Goal: Task Accomplishment & Management: Manage account settings

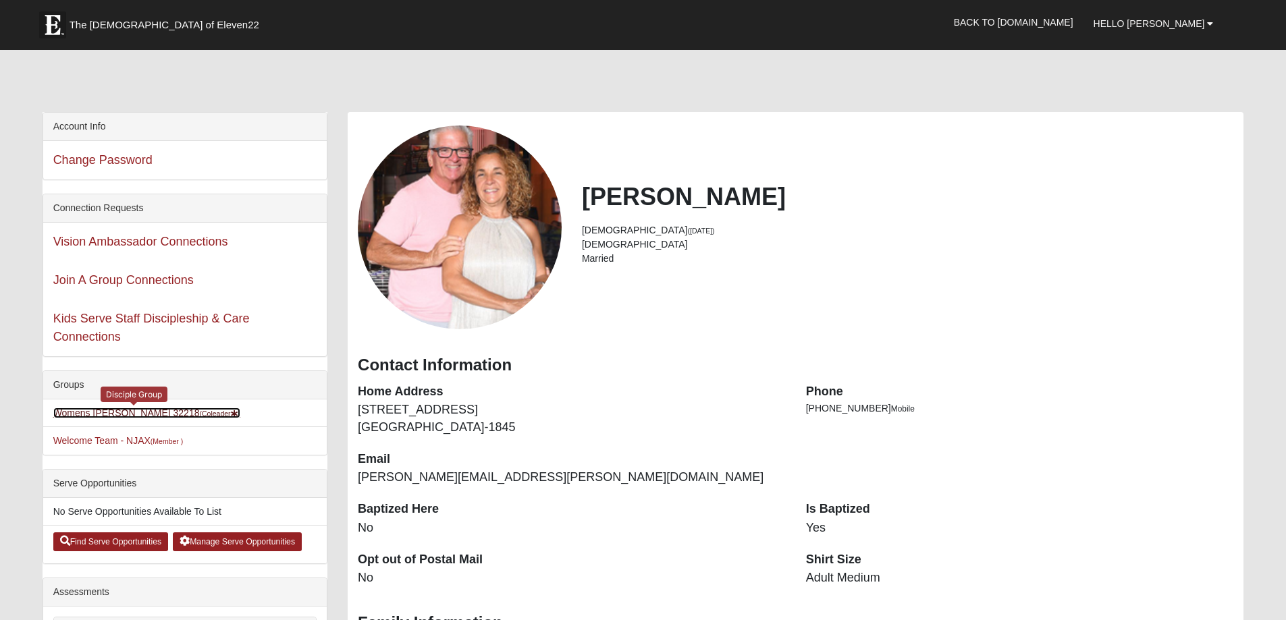
click at [115, 412] on link "Womens [PERSON_NAME] 32218 (Coleader )" at bounding box center [146, 413] width 187 height 11
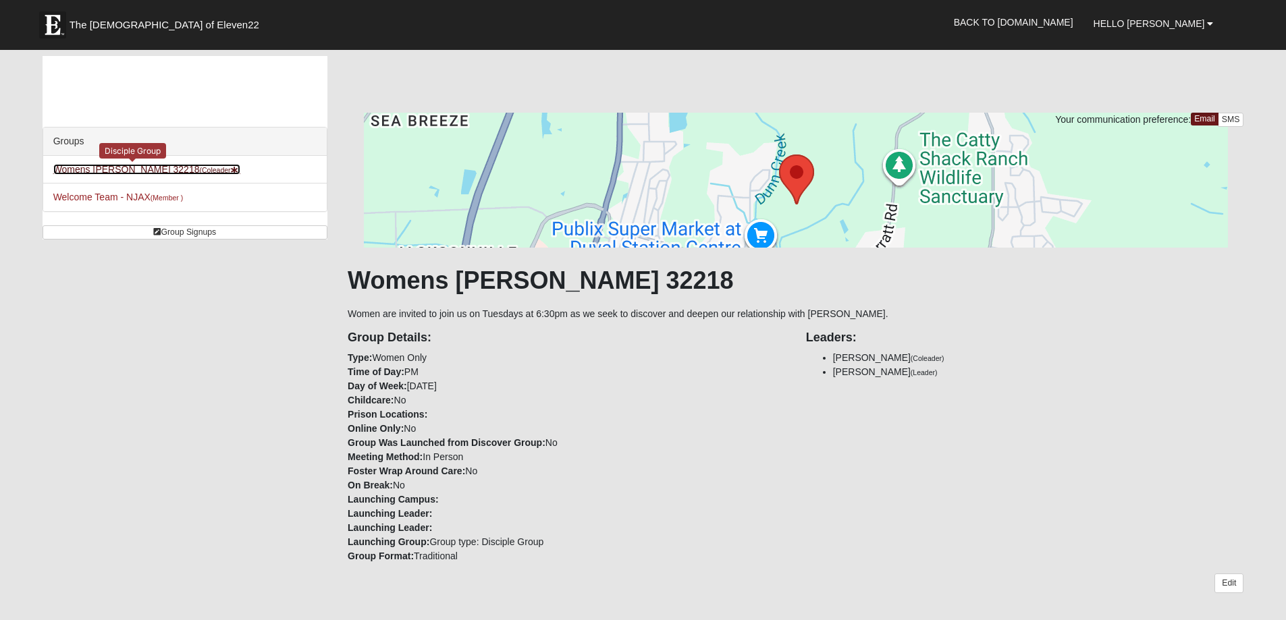
click at [199, 172] on small "(Coleader )" at bounding box center [219, 170] width 41 height 8
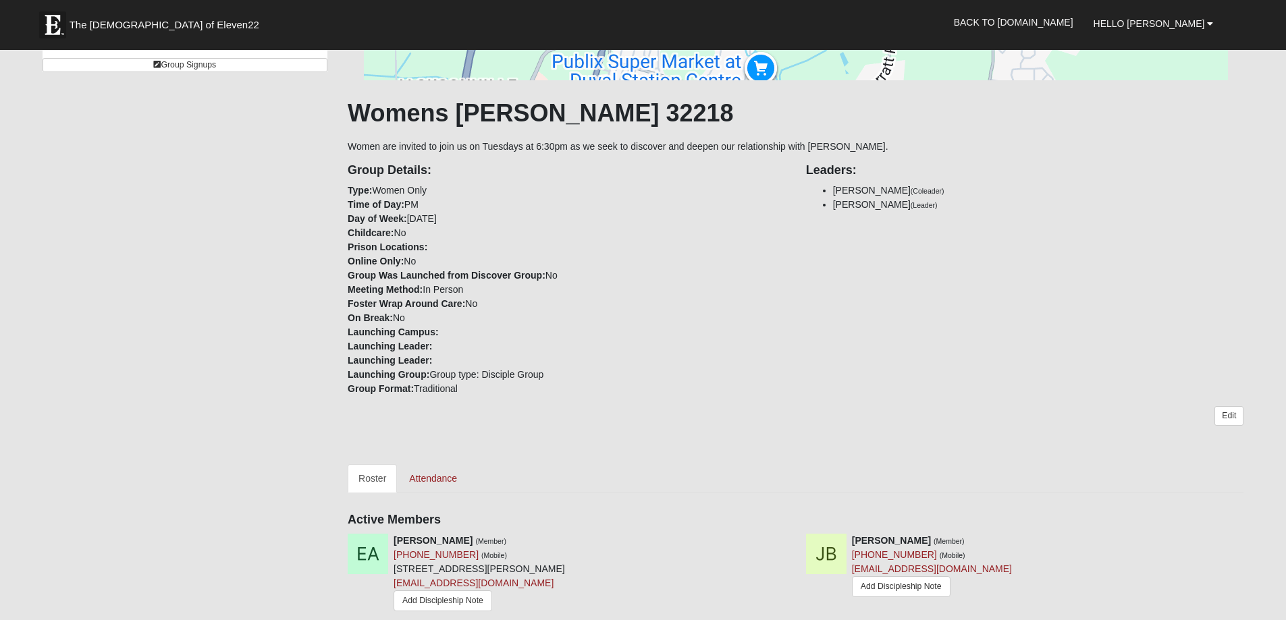
scroll to position [203, 0]
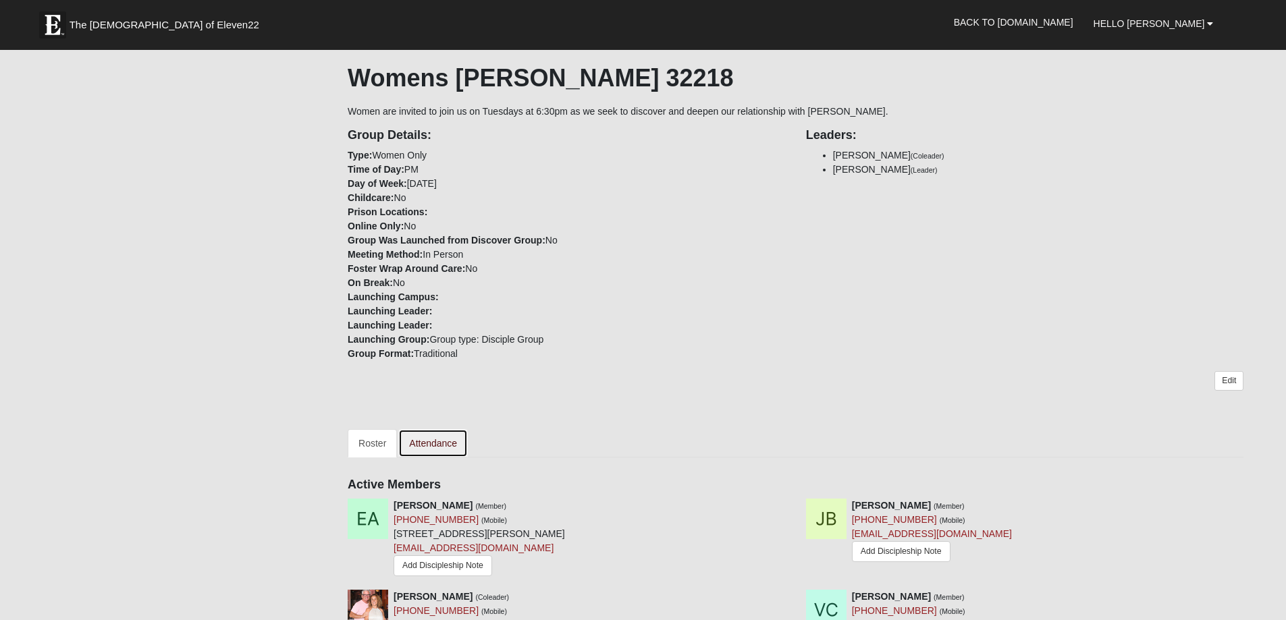
click at [442, 444] on link "Attendance" at bounding box center [433, 443] width 70 height 28
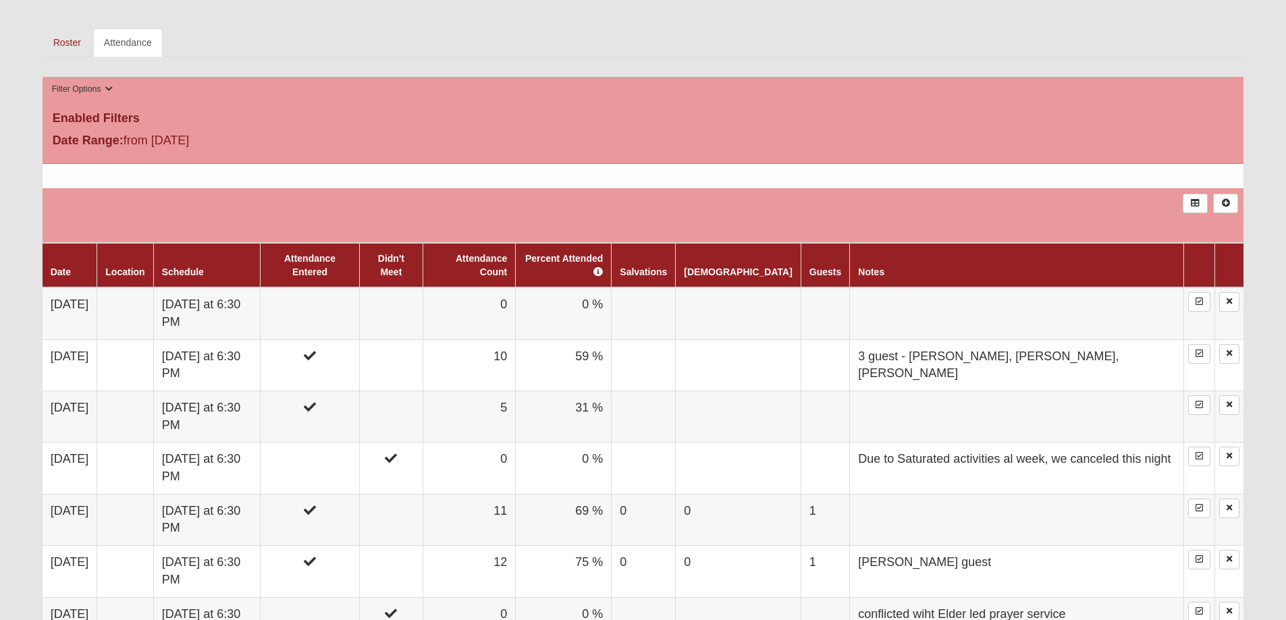
scroll to position [608, 0]
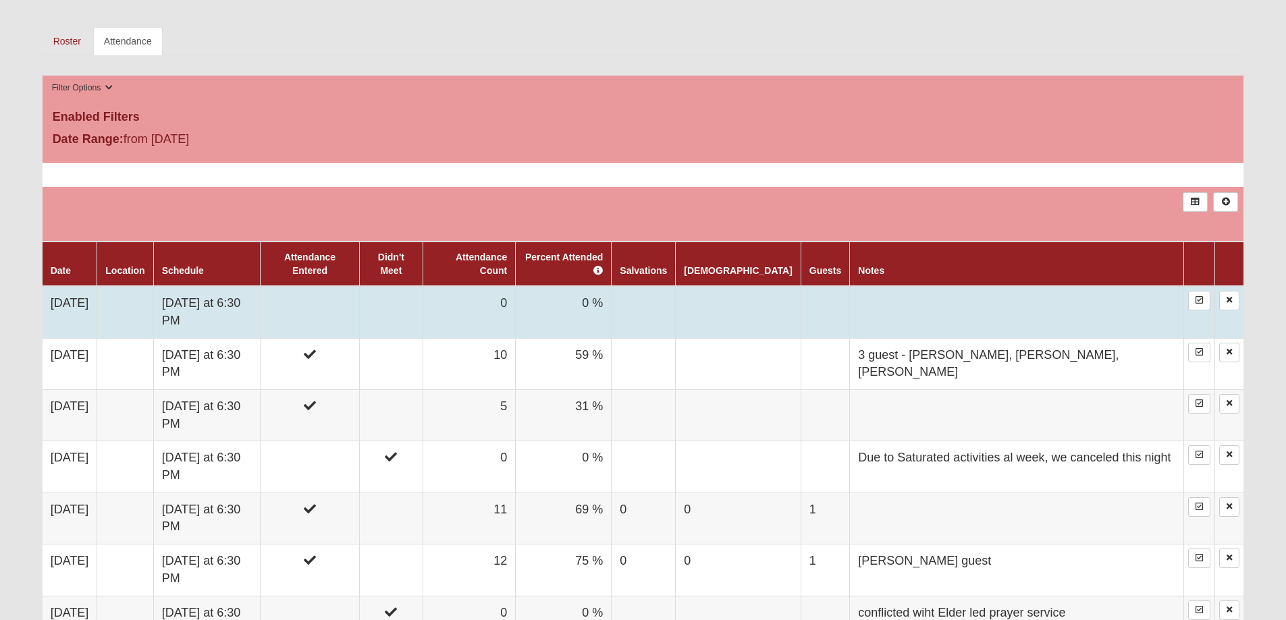
click at [215, 288] on td "Tuesday at 6:30 PM" at bounding box center [206, 312] width 107 height 52
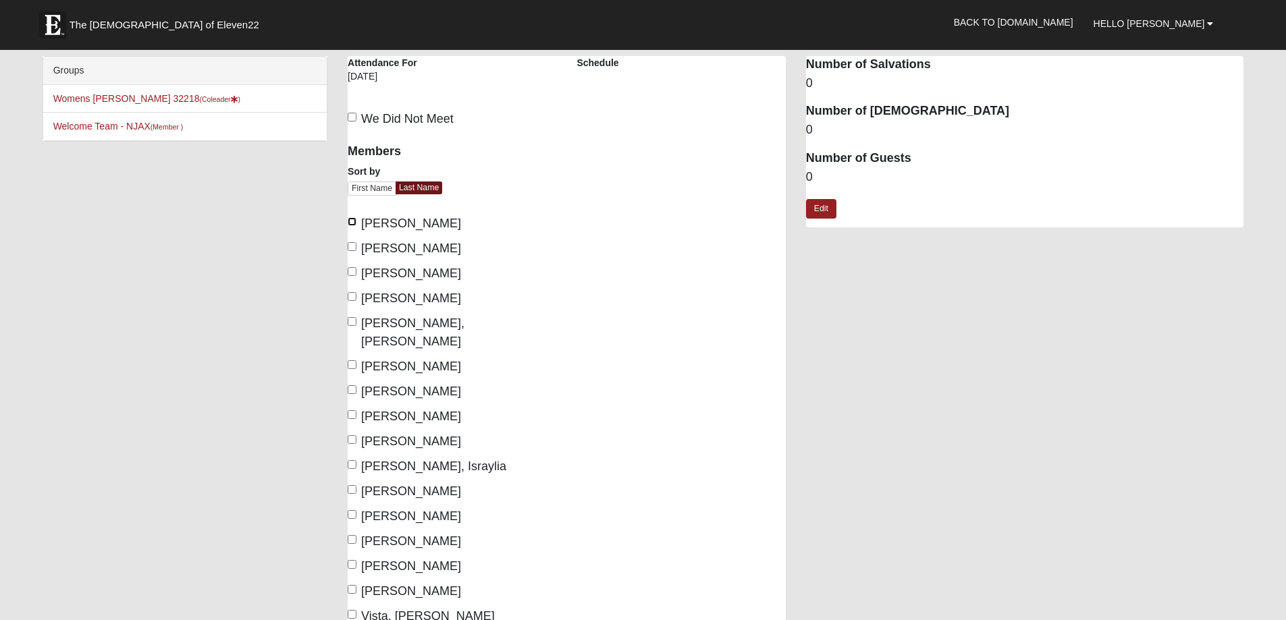
click at [352, 222] on input "Arola, Elianna" at bounding box center [352, 221] width 9 height 9
checkbox input "true"
click at [354, 271] on input "Chadwell, Susan" at bounding box center [352, 271] width 9 height 9
checkbox input "true"
click at [354, 385] on input "Fox, Theresa" at bounding box center [352, 389] width 9 height 9
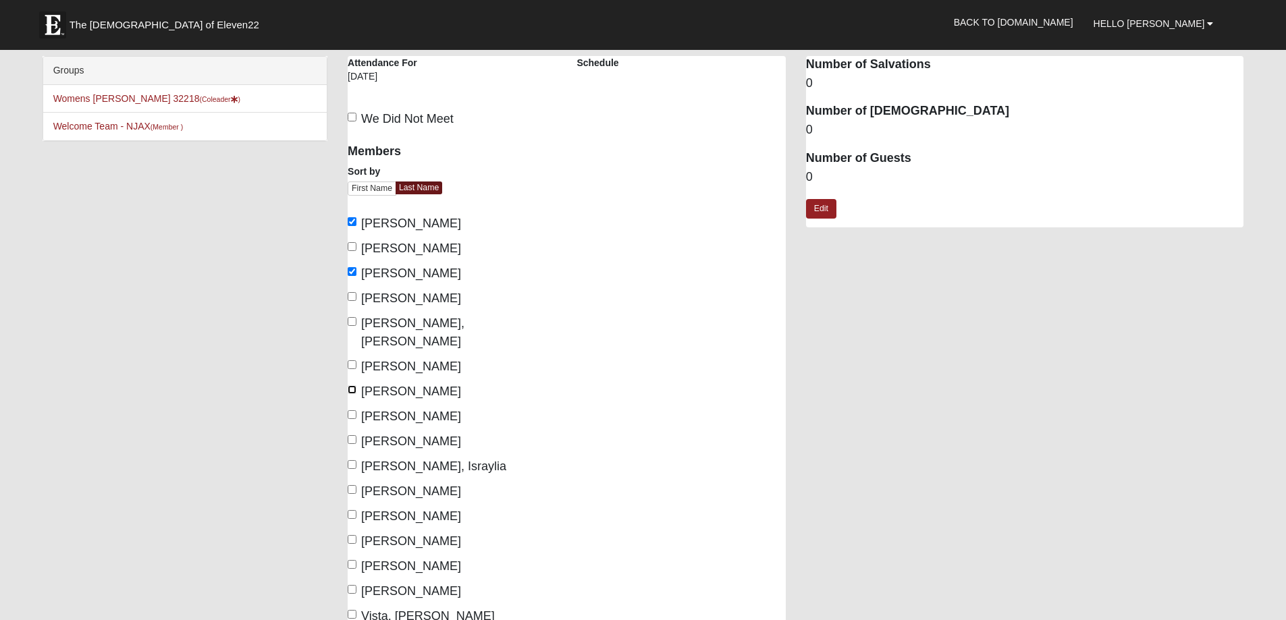
checkbox input "true"
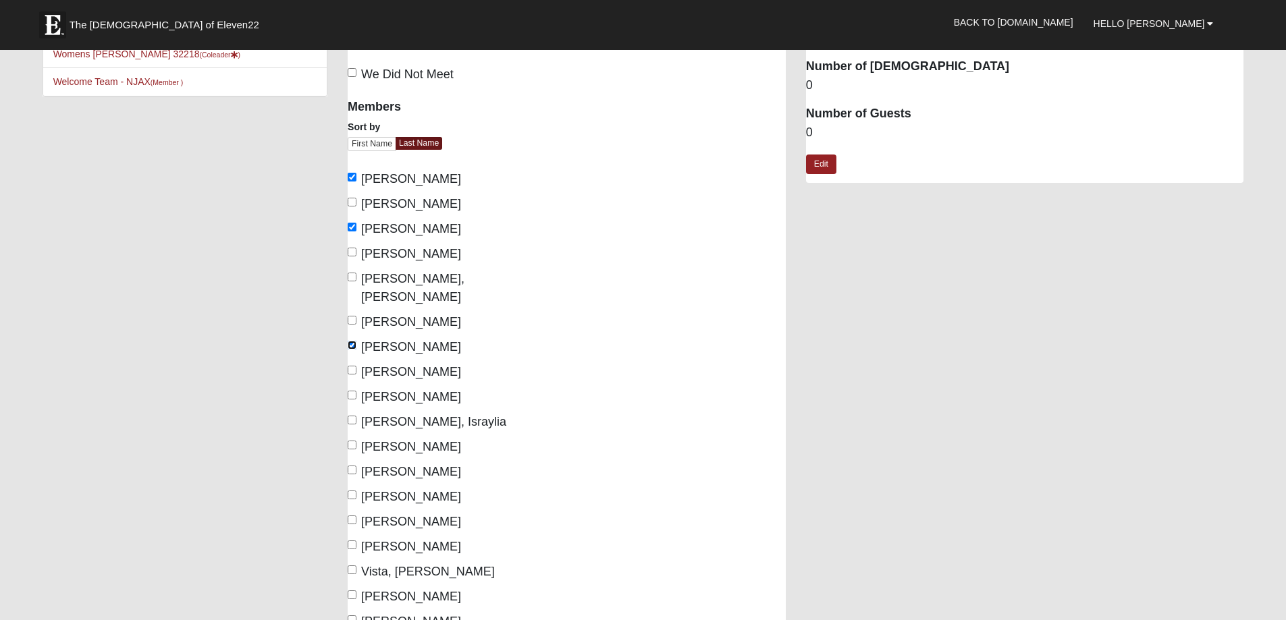
scroll to position [68, 0]
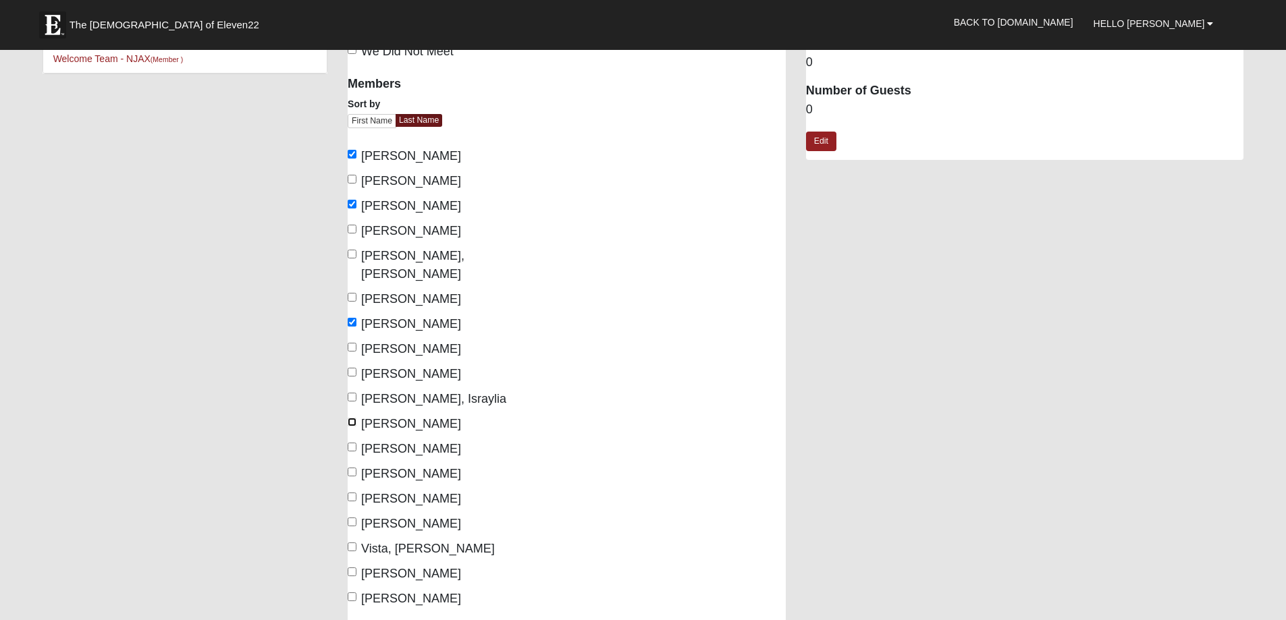
click at [350, 418] on input "[PERSON_NAME]" at bounding box center [352, 422] width 9 height 9
checkbox input "true"
click at [352, 468] on input "[PERSON_NAME]" at bounding box center [352, 472] width 9 height 9
checkbox input "true"
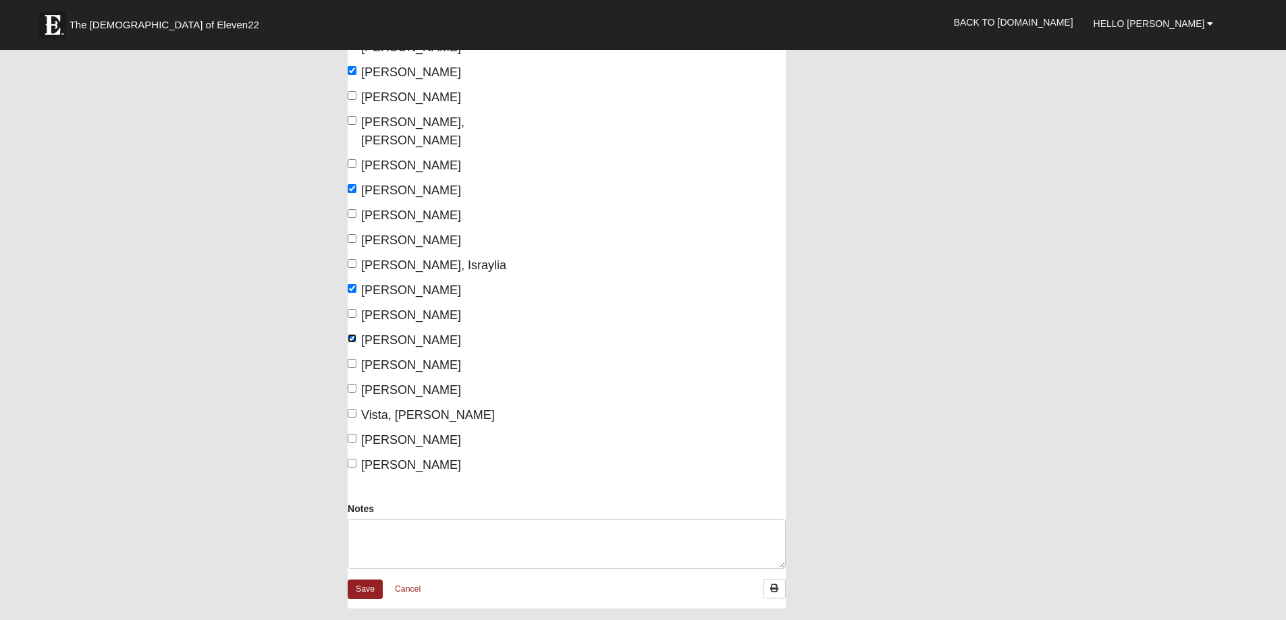
scroll to position [203, 0]
click at [354, 458] on input "[PERSON_NAME]" at bounding box center [352, 462] width 9 height 9
checkbox input "true"
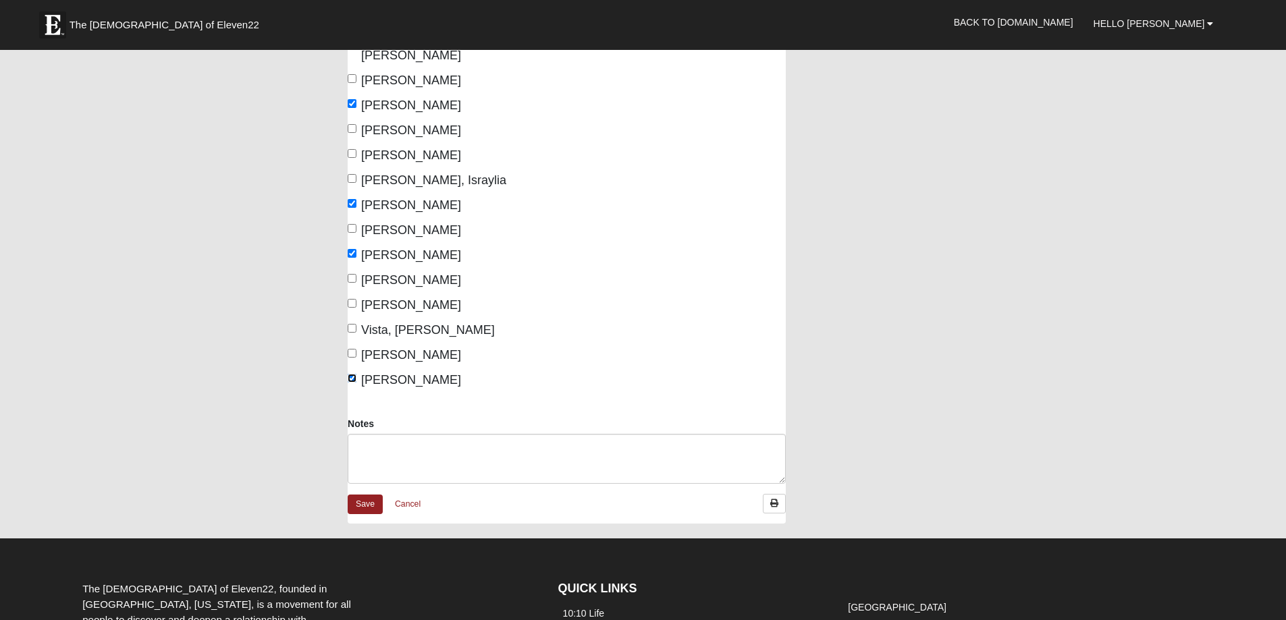
scroll to position [338, 0]
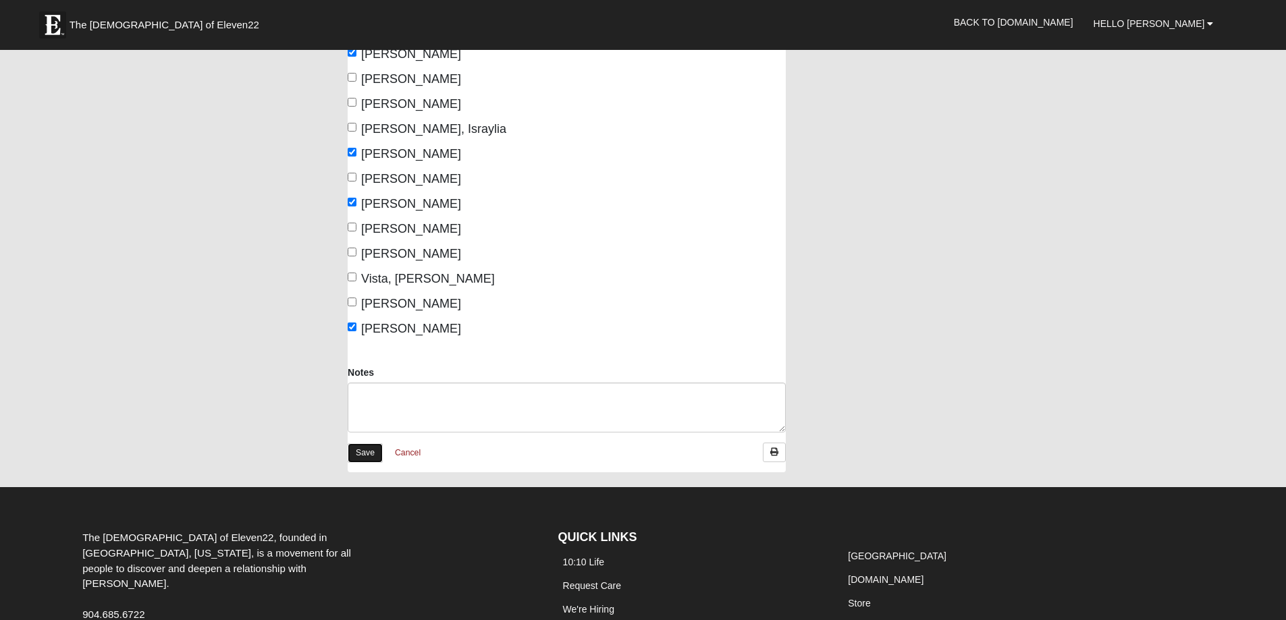
click at [370, 444] on link "Save" at bounding box center [365, 454] width 35 height 20
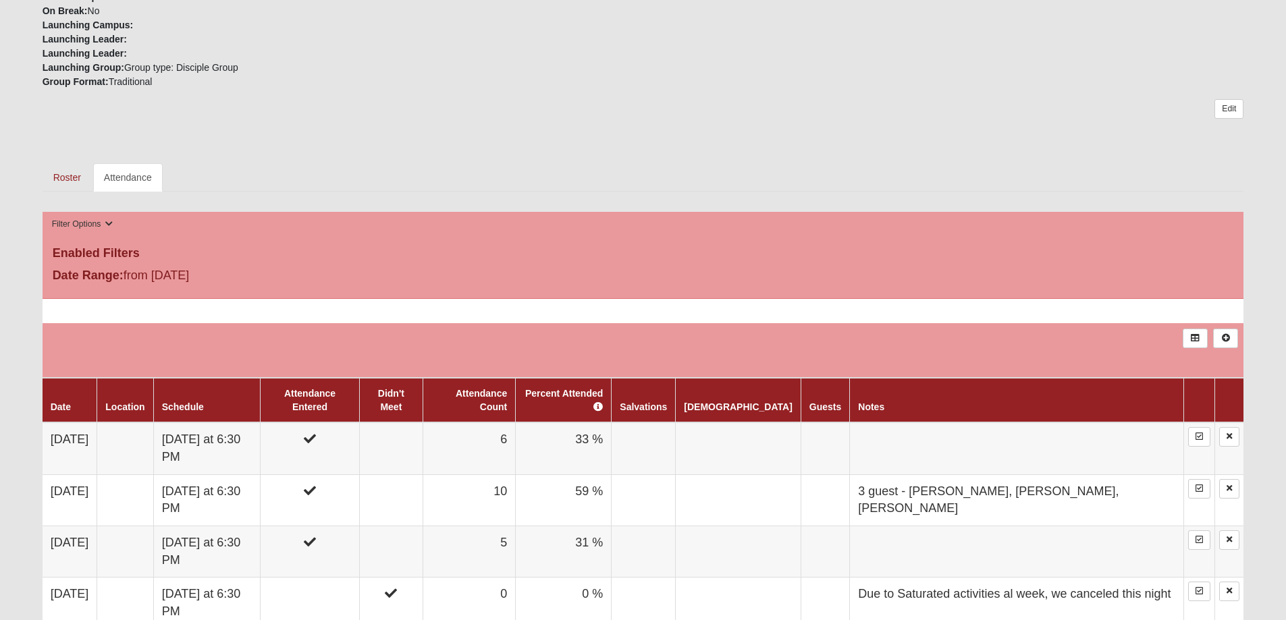
scroll to position [473, 0]
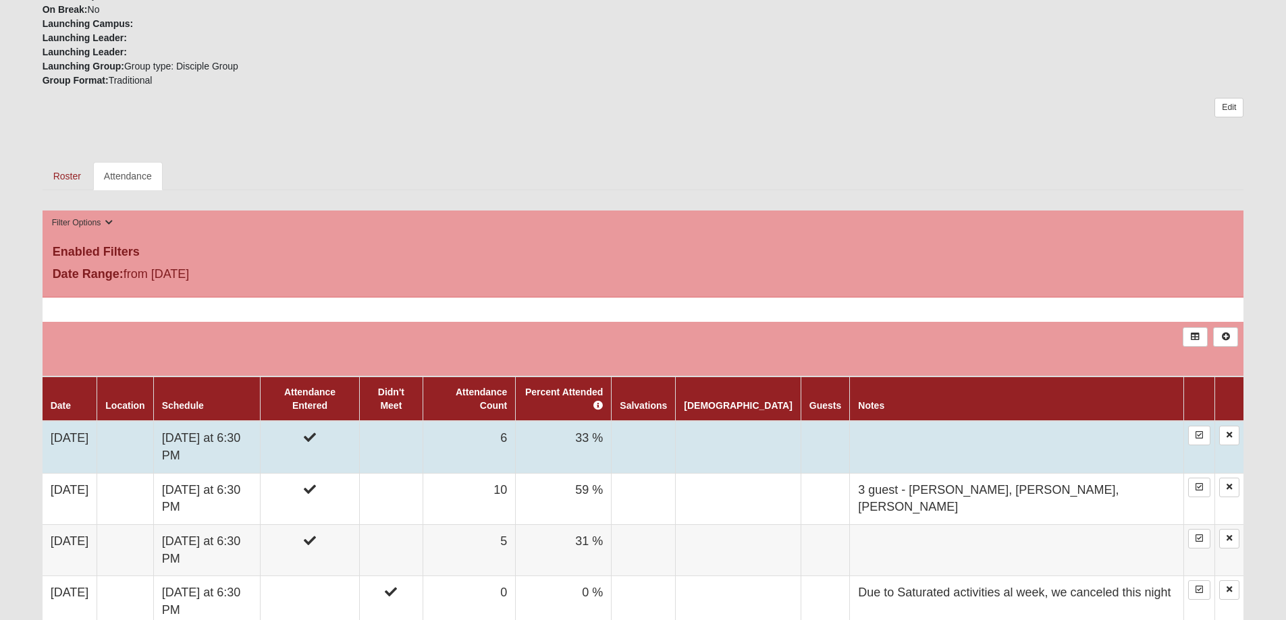
click at [824, 424] on td at bounding box center [825, 447] width 49 height 52
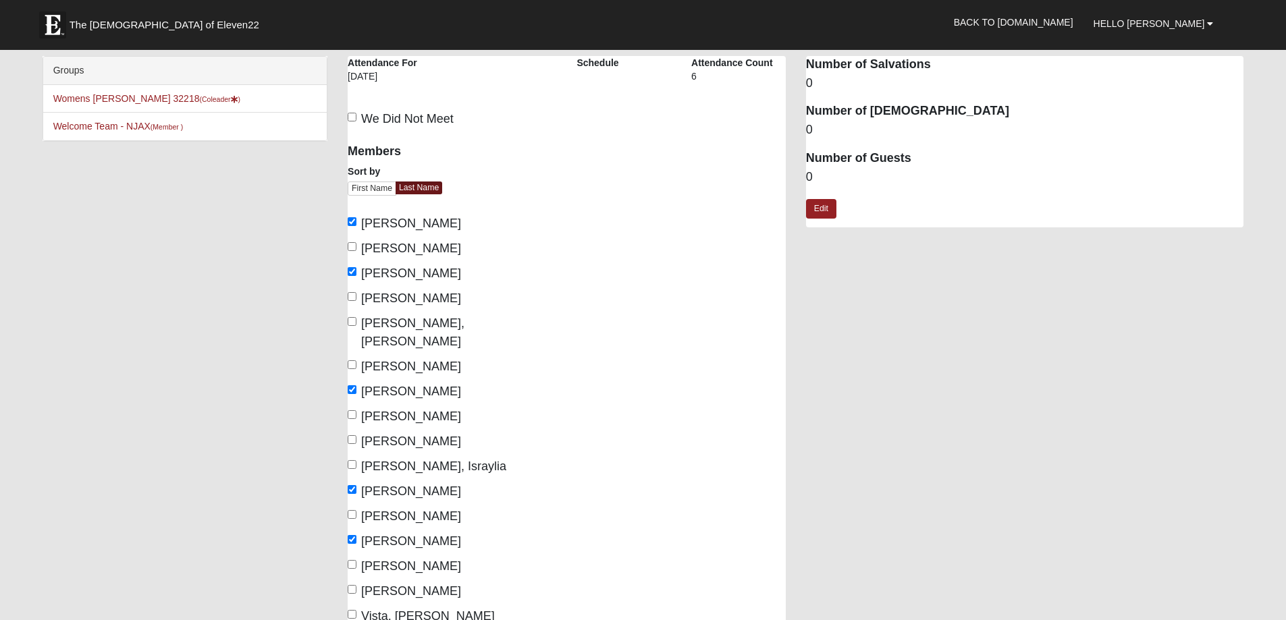
click at [813, 185] on dd "0" at bounding box center [1025, 178] width 438 height 18
click at [809, 176] on dd "0" at bounding box center [1025, 178] width 438 height 18
click at [832, 207] on link "Edit" at bounding box center [821, 209] width 30 height 20
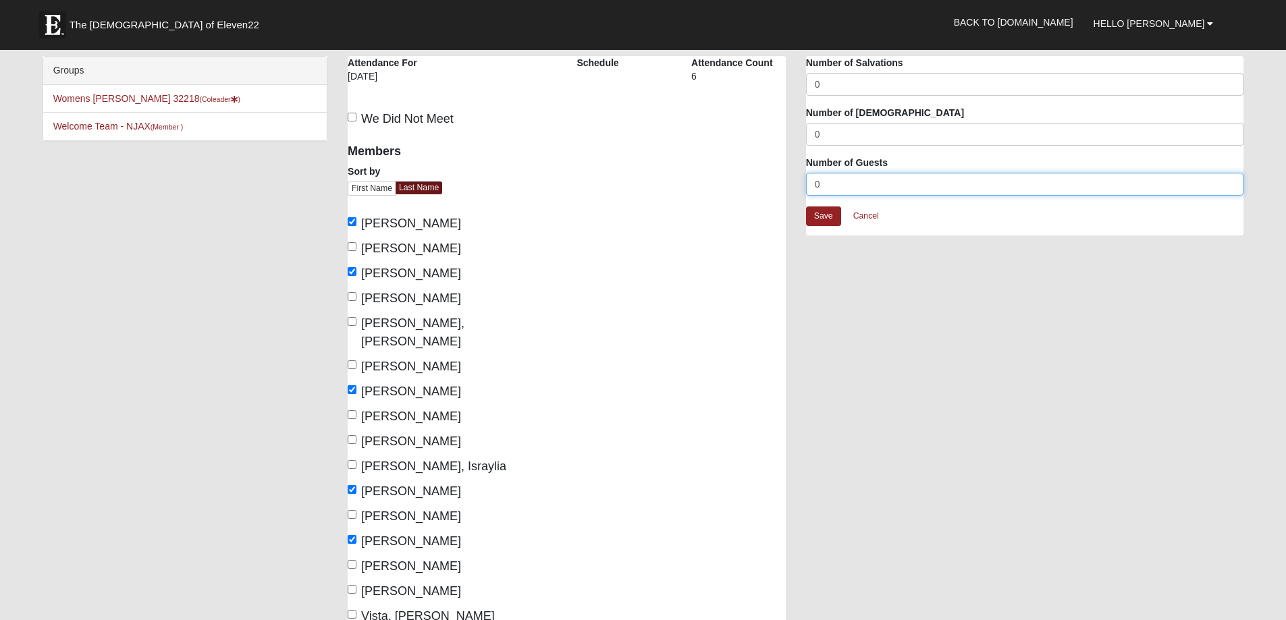
drag, startPoint x: 822, startPoint y: 180, endPoint x: 722, endPoint y: 194, distance: 101.6
click at [711, 195] on div "Womens [PERSON_NAME] 32218 Attendance Attendance For [DATE] Schedule Attendance…" at bounding box center [796, 440] width 916 height 768
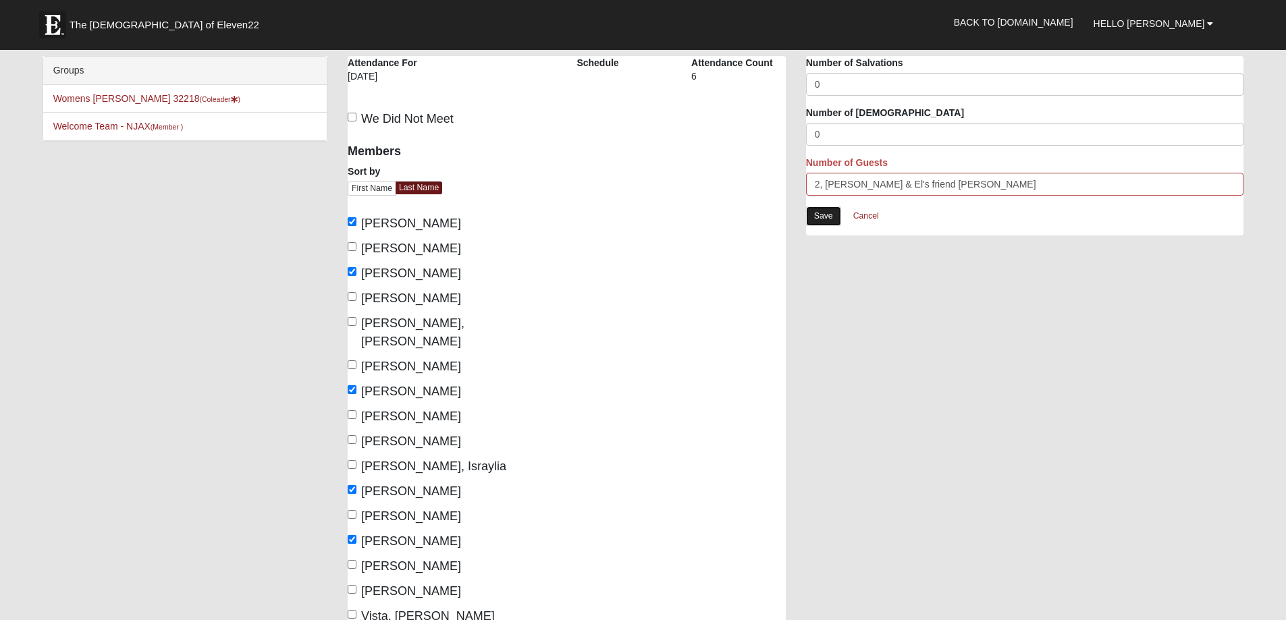
click at [824, 221] on link "Save" at bounding box center [823, 217] width 35 height 20
click at [829, 215] on link "Save" at bounding box center [823, 217] width 35 height 20
drag, startPoint x: 824, startPoint y: 185, endPoint x: 973, endPoint y: 181, distance: 149.3
click at [973, 181] on input "2, Kathy Ford & El's friend Alessia" at bounding box center [1025, 184] width 438 height 23
drag, startPoint x: 838, startPoint y: 189, endPoint x: 789, endPoint y: 198, distance: 49.4
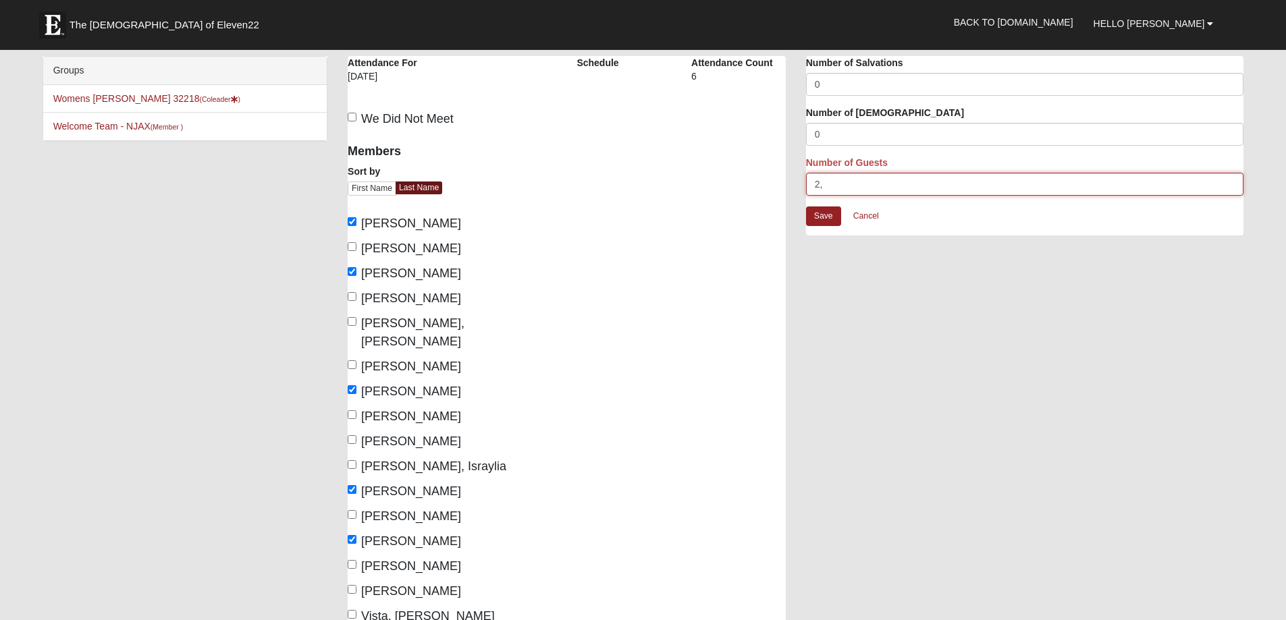
click at [789, 198] on div "Womens Grissinger 32218 Attendance Attendance For 9/30/2025 Schedule Attendance…" at bounding box center [796, 440] width 916 height 768
type input "8"
click at [830, 219] on link "Save" at bounding box center [823, 217] width 35 height 20
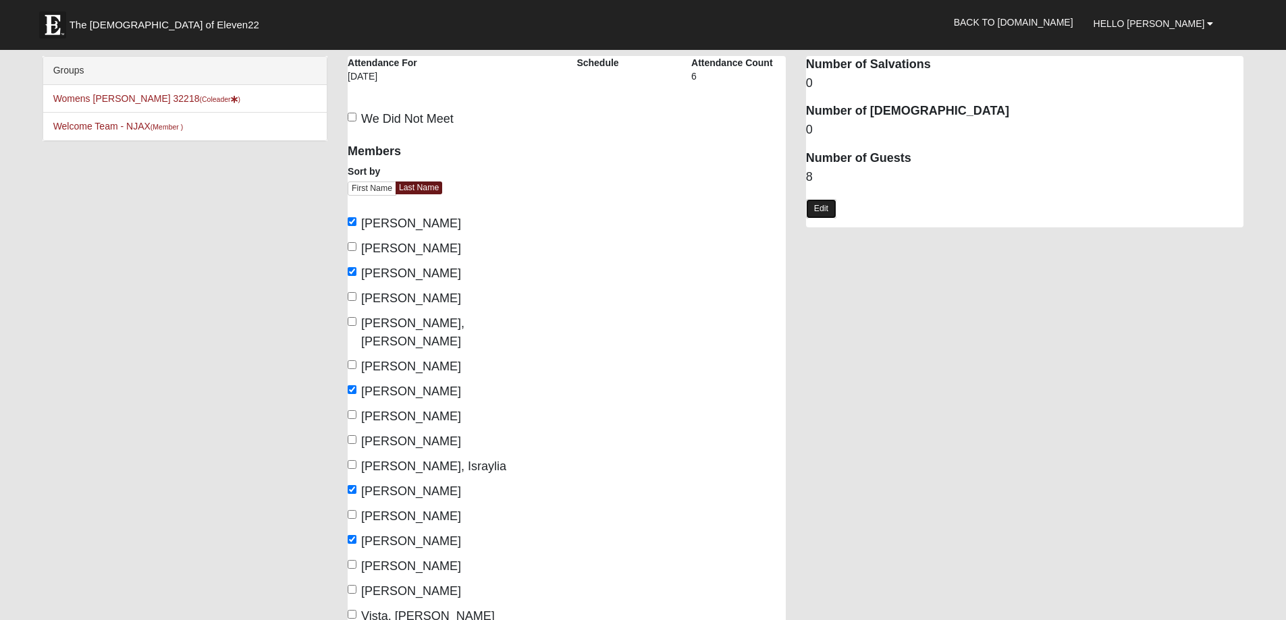
click at [828, 211] on link "Edit" at bounding box center [821, 209] width 30 height 20
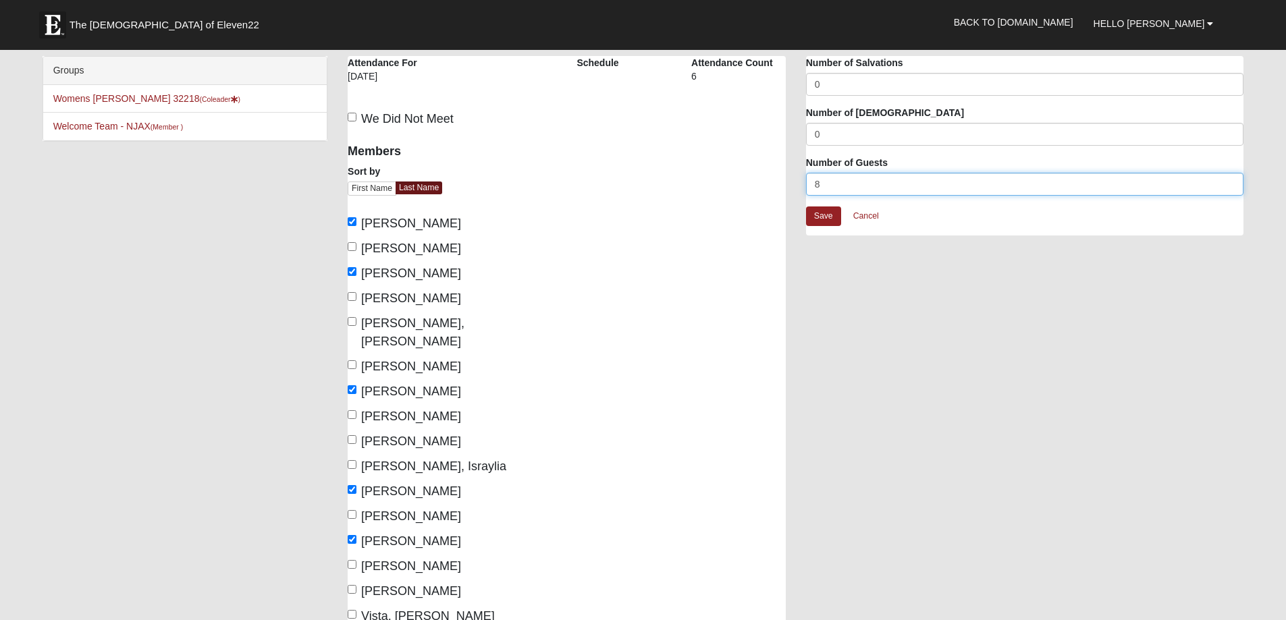
drag, startPoint x: 824, startPoint y: 186, endPoint x: 790, endPoint y: 190, distance: 34.7
click at [790, 190] on div "Womens Grissinger 32218 Attendance Attendance For 9/30/2025 Schedule Attendance…" at bounding box center [796, 440] width 916 height 768
type input "2"
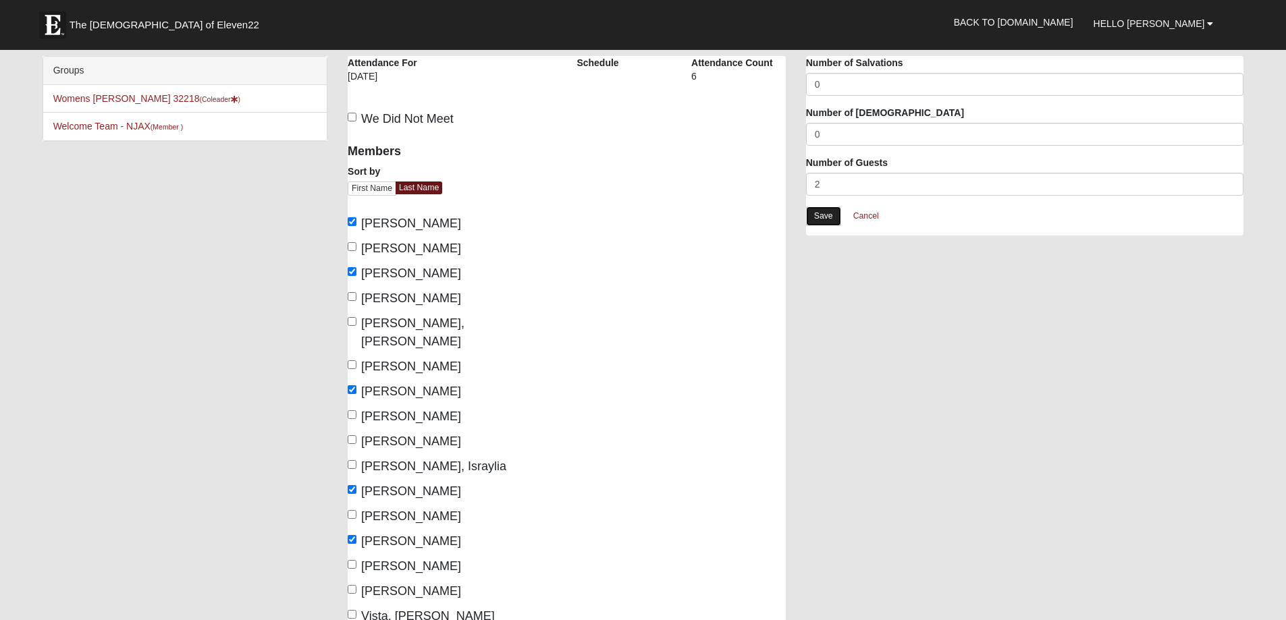
click at [832, 214] on link "Save" at bounding box center [823, 217] width 35 height 20
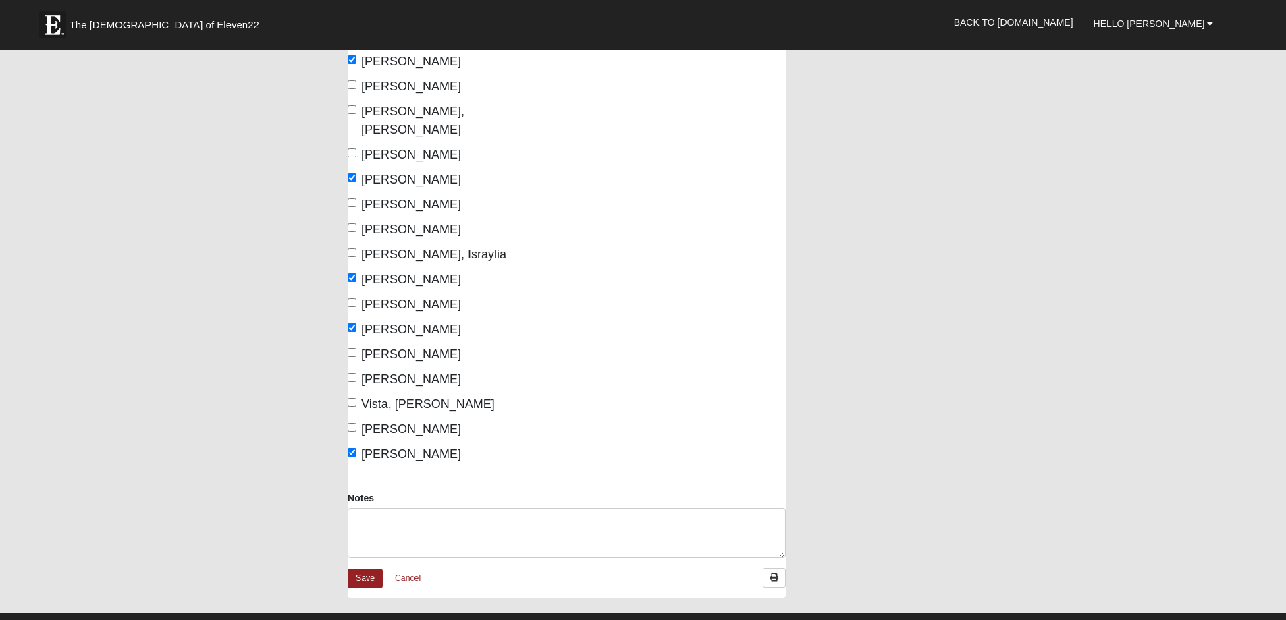
scroll to position [338, 0]
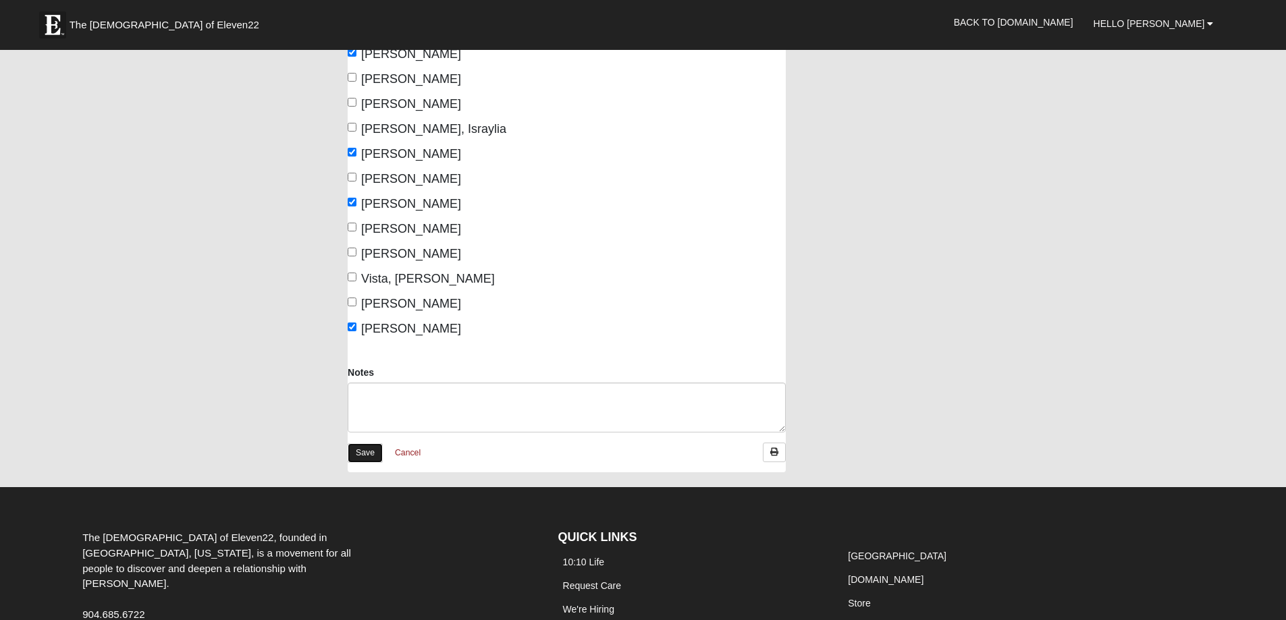
click at [369, 444] on link "Save" at bounding box center [365, 454] width 35 height 20
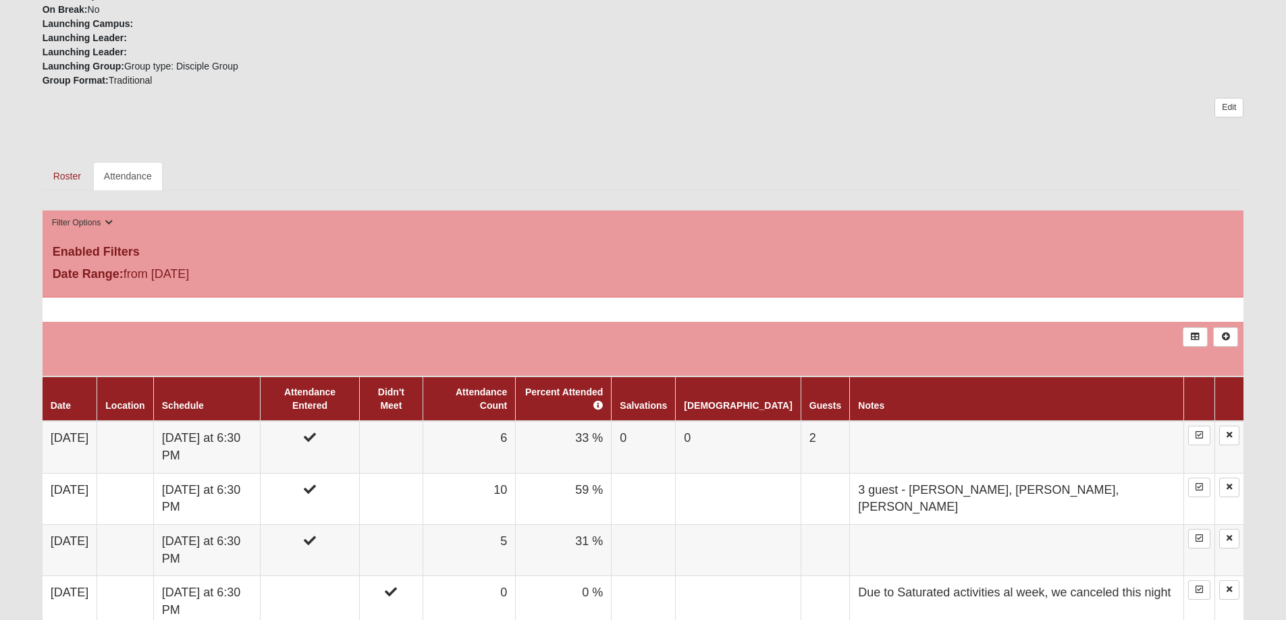
scroll to position [540, 0]
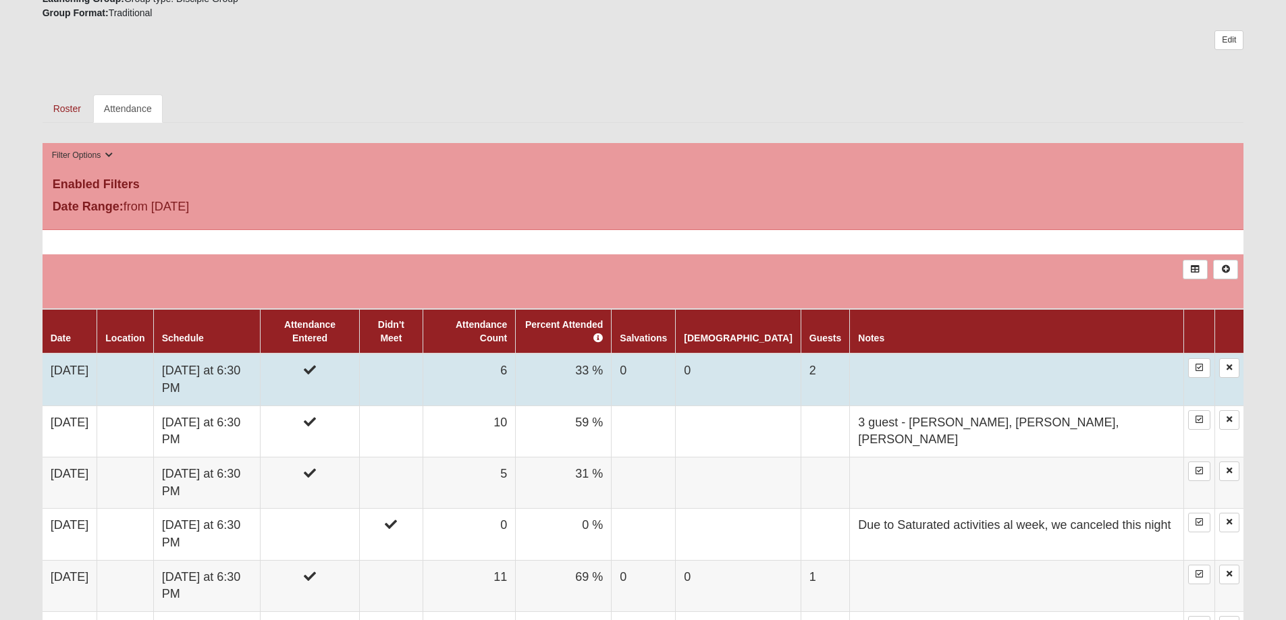
click at [203, 358] on td "[DATE] at 6:30 PM" at bounding box center [206, 380] width 107 height 52
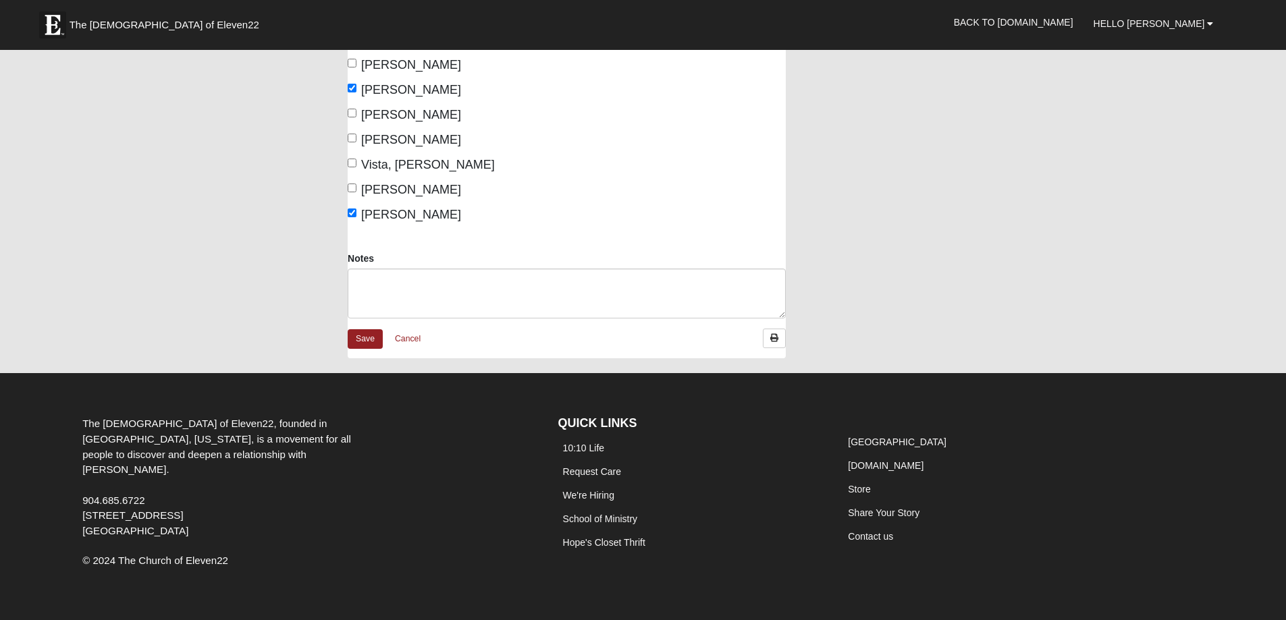
scroll to position [459, 0]
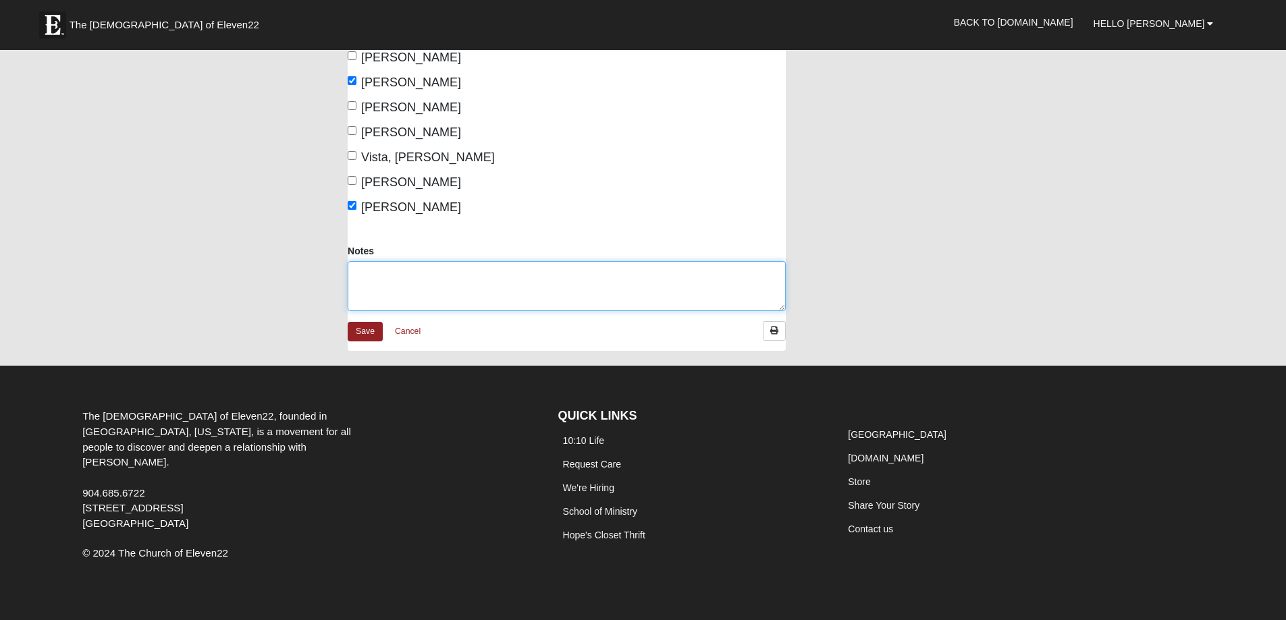
click at [380, 264] on textarea "Notes" at bounding box center [567, 286] width 438 height 50
type textarea "T"
click at [405, 261] on textarea "Kathy Ford and El's friend Alesia were here" at bounding box center [567, 286] width 438 height 50
type textarea "Kathy Ford and El's friend Alesia were here"
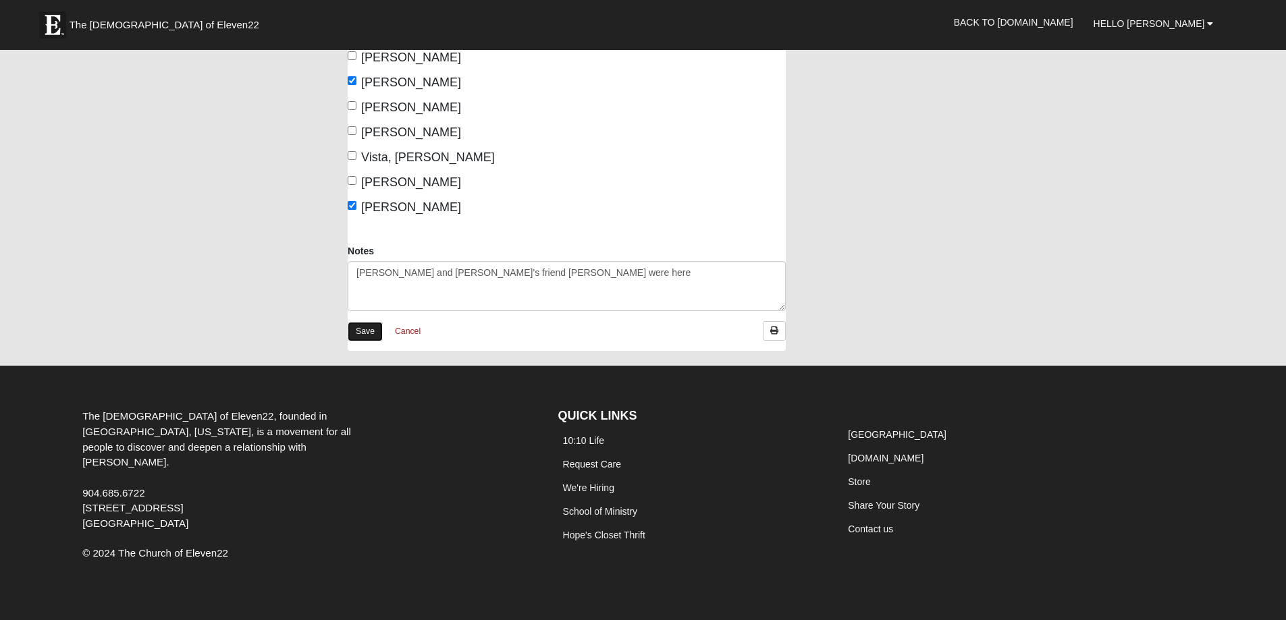
click at [376, 322] on link "Save" at bounding box center [365, 332] width 35 height 20
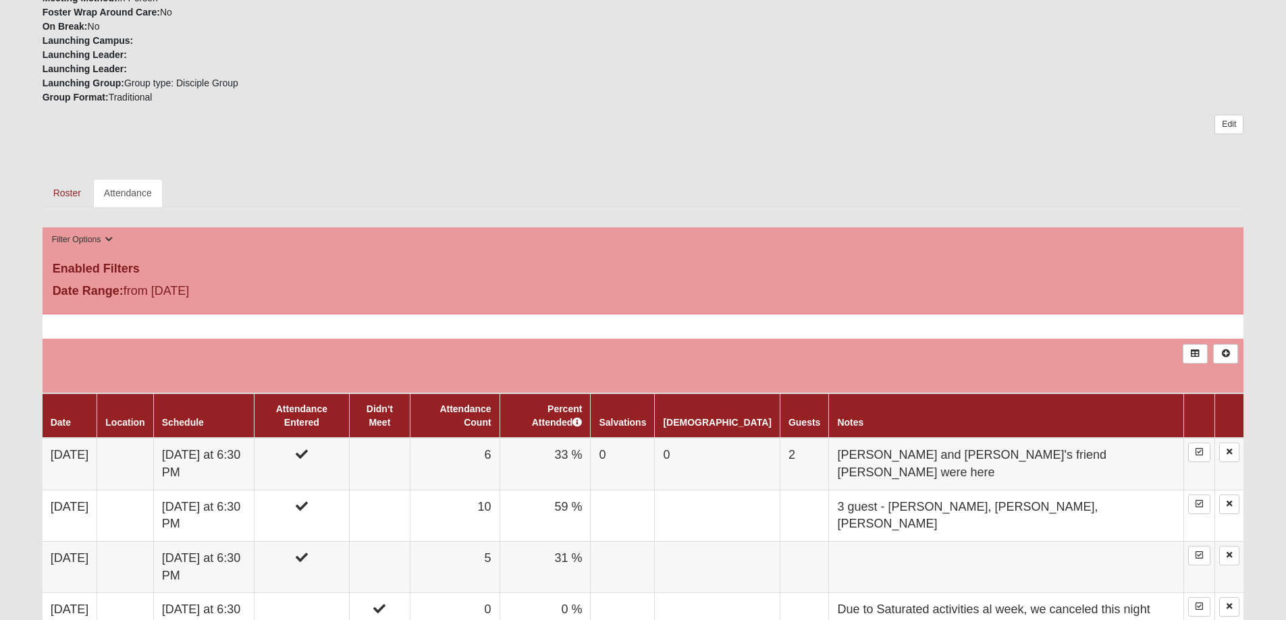
scroll to position [540, 0]
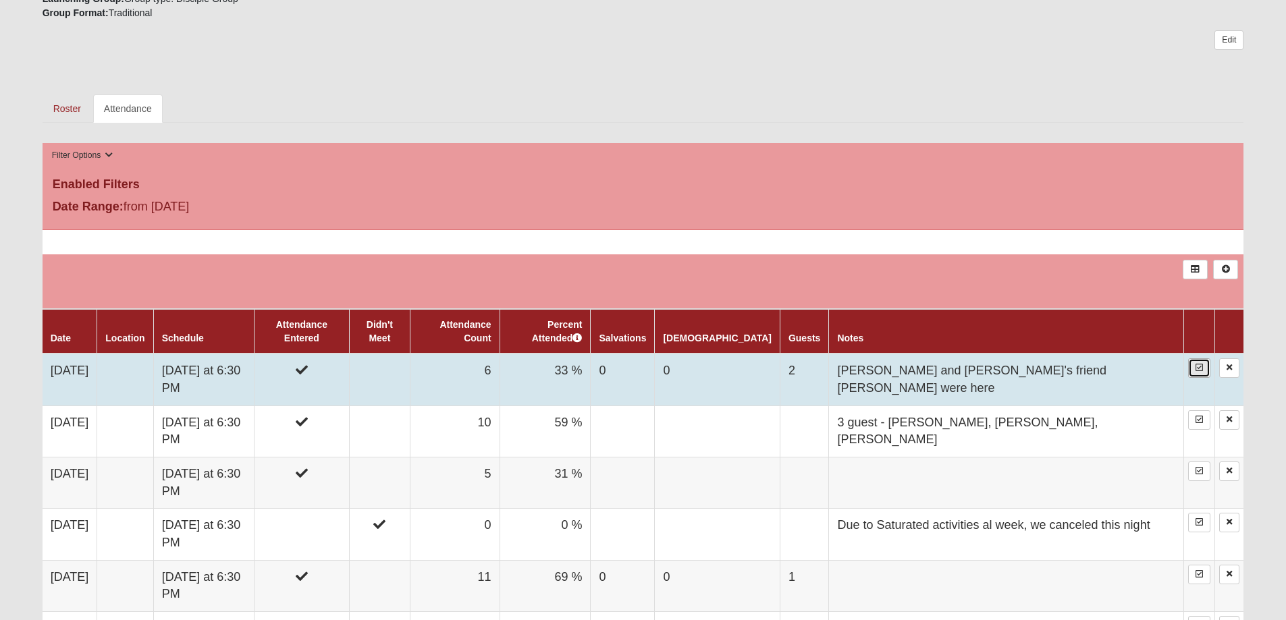
click at [1202, 364] on icon at bounding box center [1199, 368] width 7 height 8
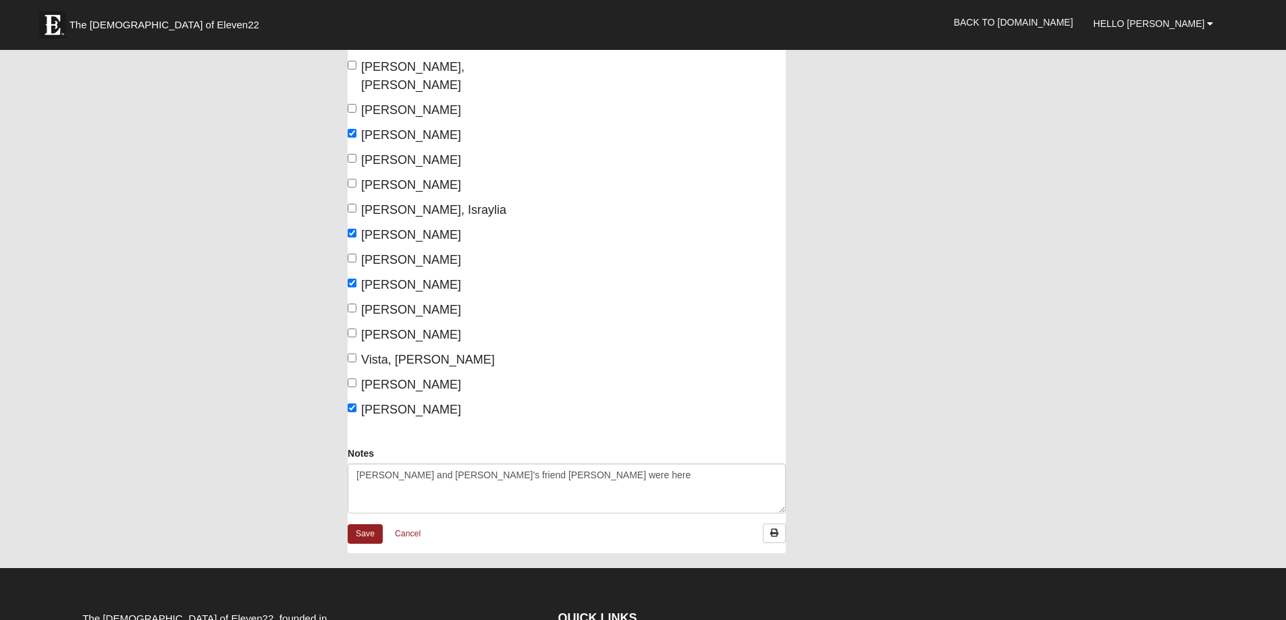
scroll to position [459, 0]
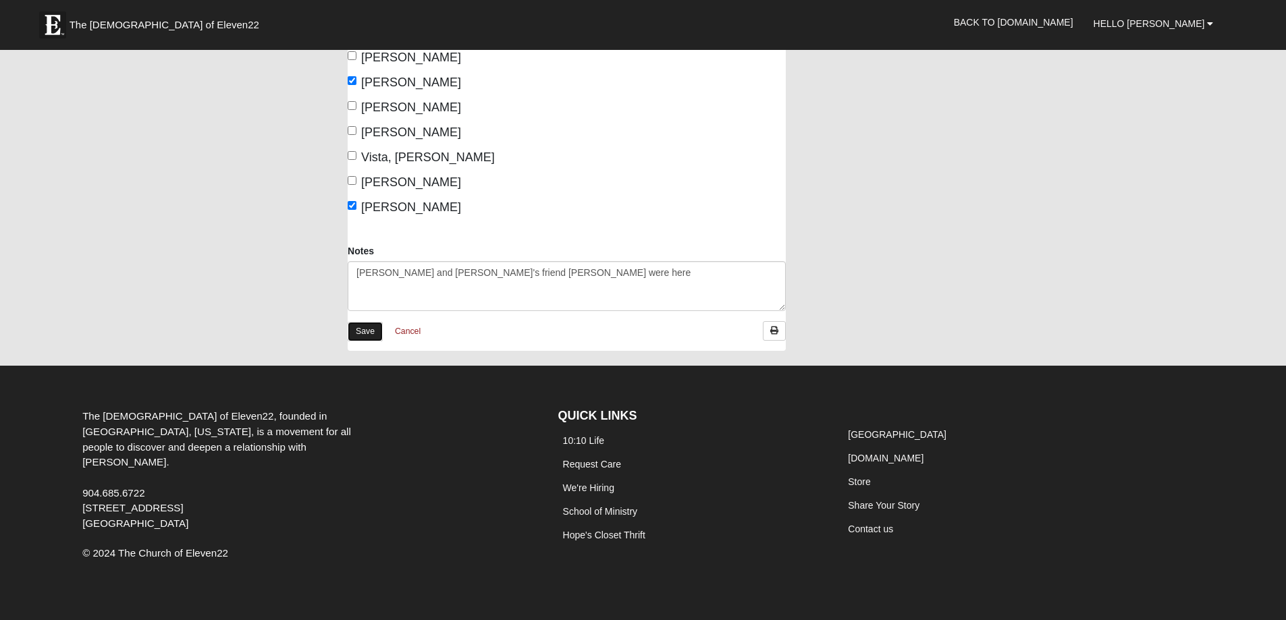
click at [365, 322] on link "Save" at bounding box center [365, 332] width 35 height 20
